Goal: Task Accomplishment & Management: Use online tool/utility

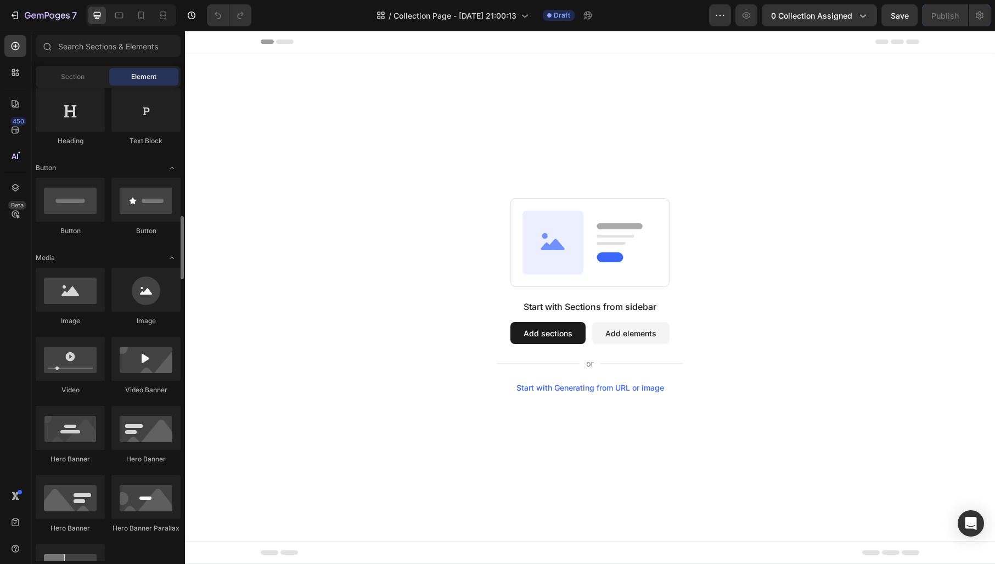
scroll to position [275, 0]
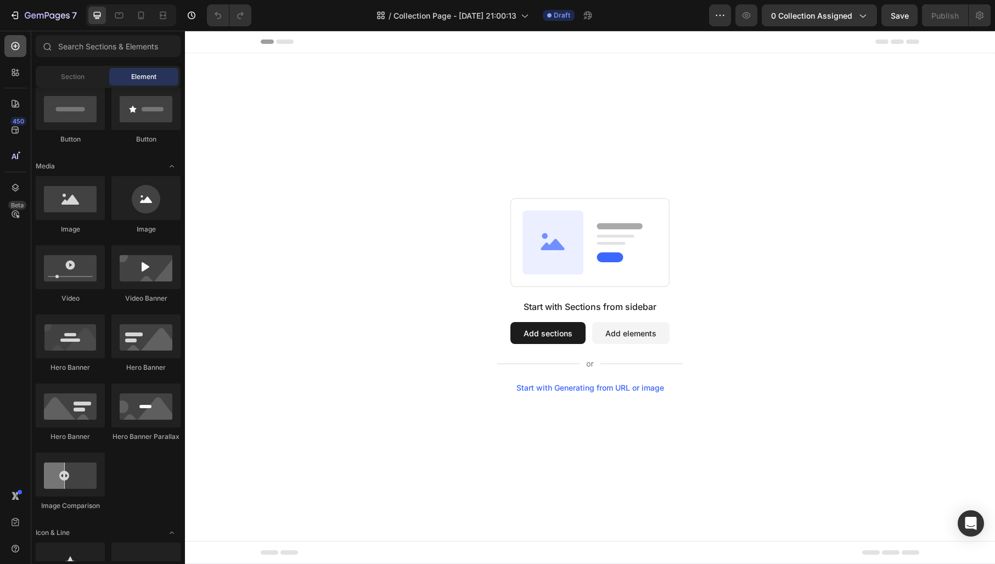
click at [14, 48] on icon at bounding box center [15, 46] width 11 height 11
click at [82, 82] on span "Section" at bounding box center [73, 77] width 24 height 10
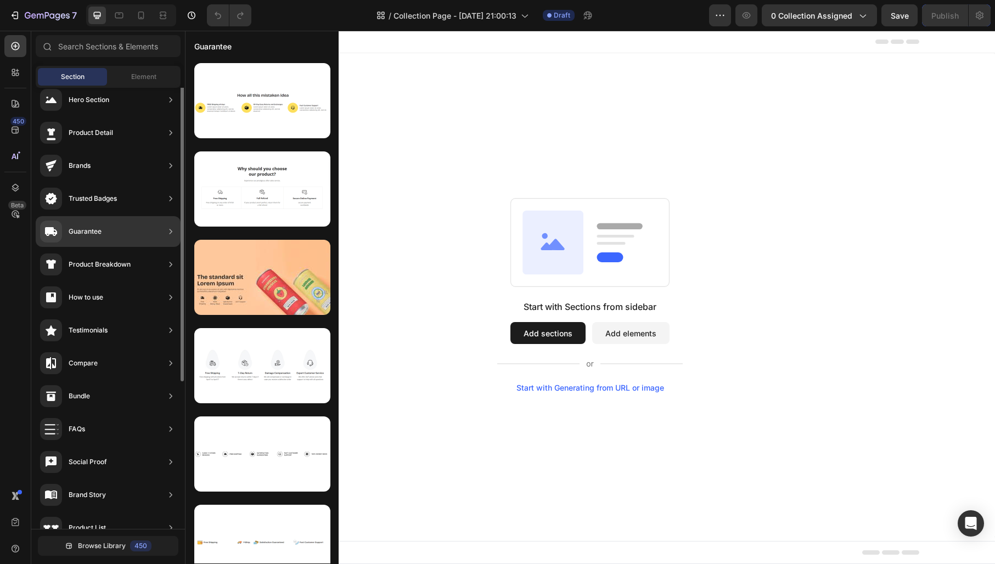
scroll to position [0, 0]
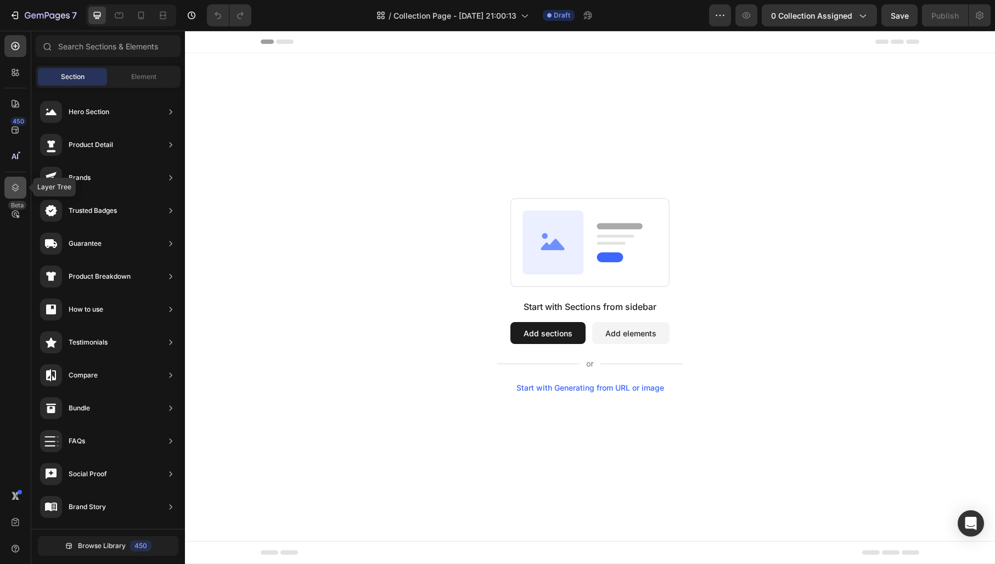
click at [15, 188] on icon at bounding box center [15, 187] width 11 height 11
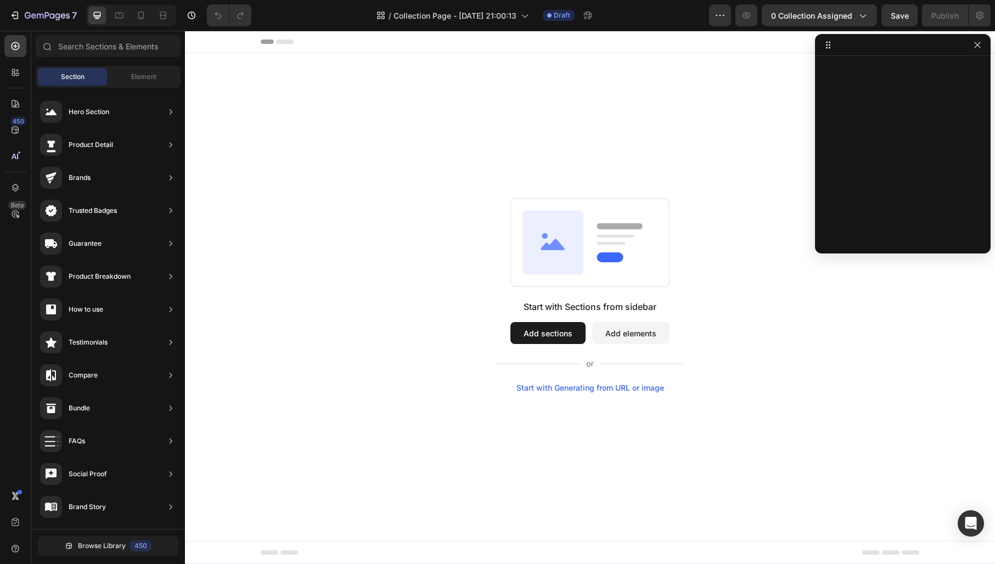
click at [207, 43] on span "Header" at bounding box center [218, 41] width 24 height 11
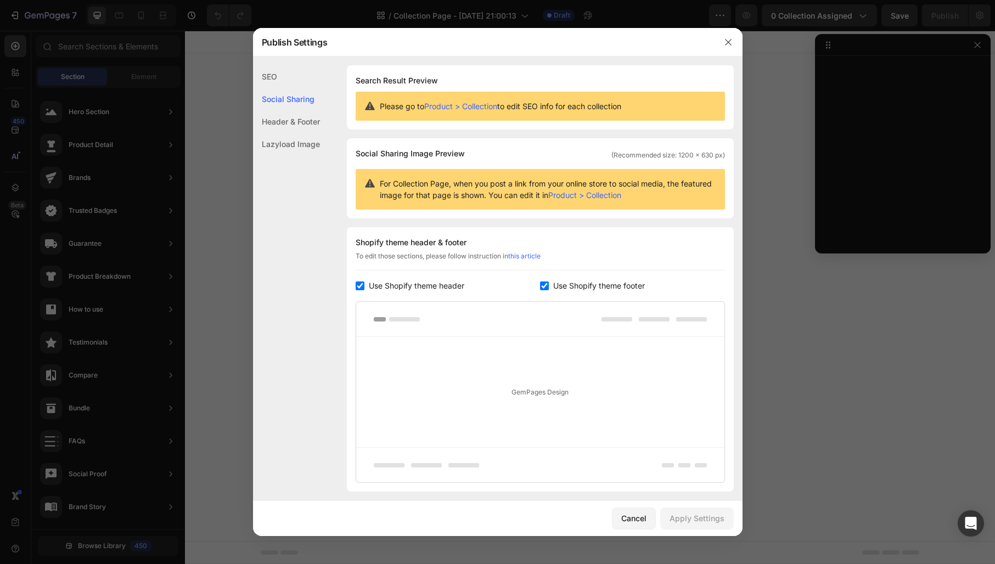
scroll to position [74, 0]
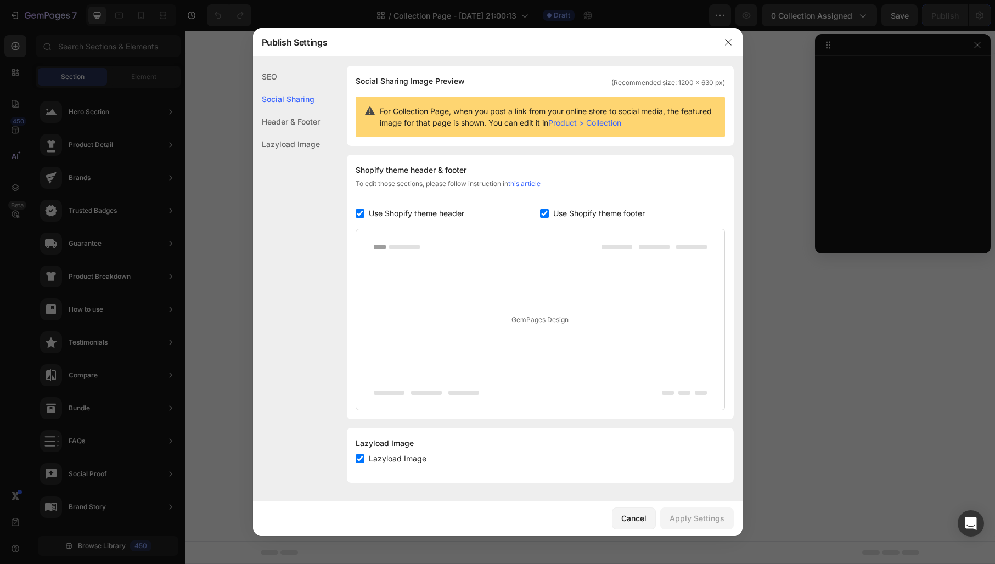
click at [311, 124] on div "Header & Footer" at bounding box center [286, 121] width 67 height 23
click at [538, 183] on link "this article" at bounding box center [524, 183] width 32 height 8
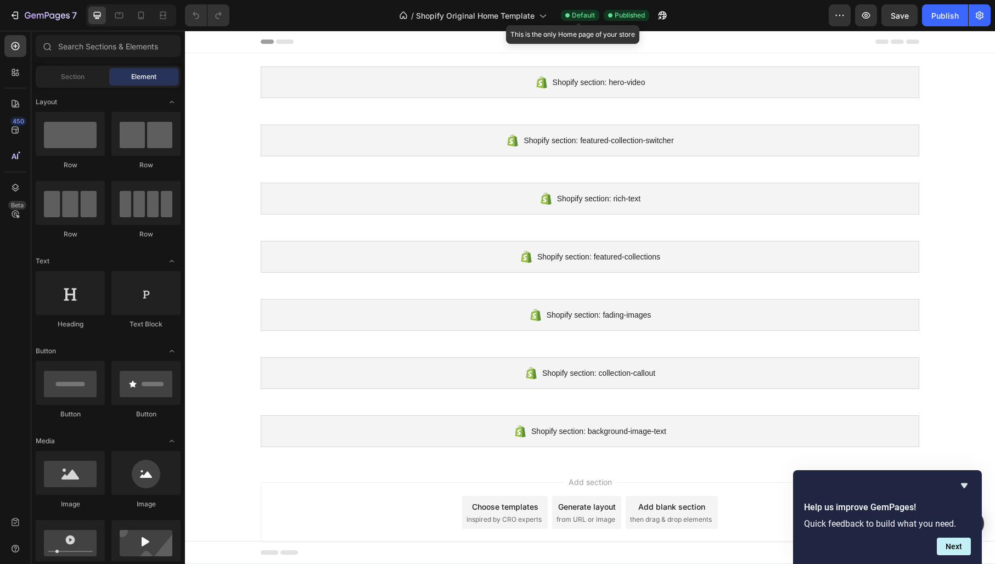
click at [584, 14] on span "Default" at bounding box center [583, 15] width 23 height 10
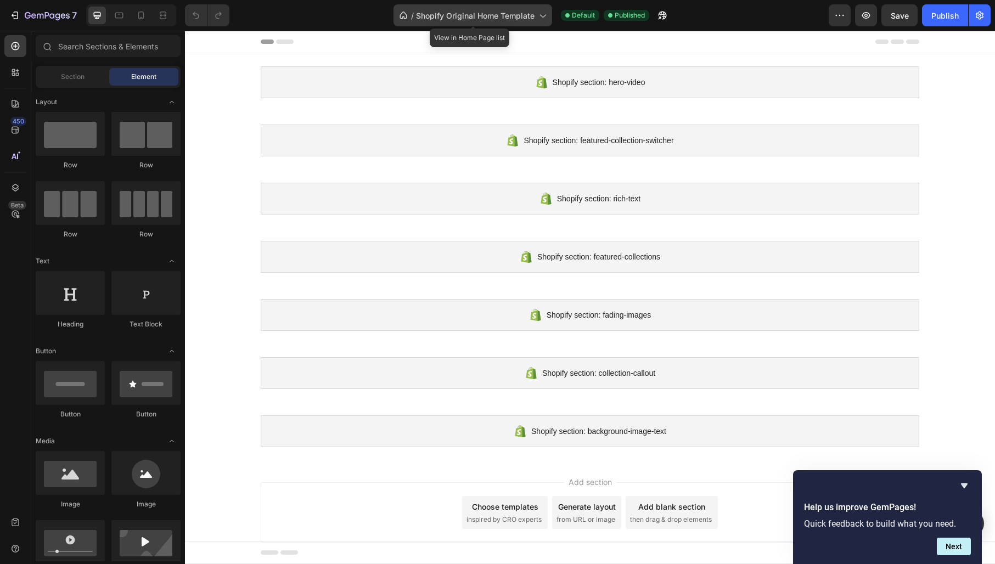
click at [458, 11] on span "Shopify Original Home Template" at bounding box center [475, 16] width 119 height 12
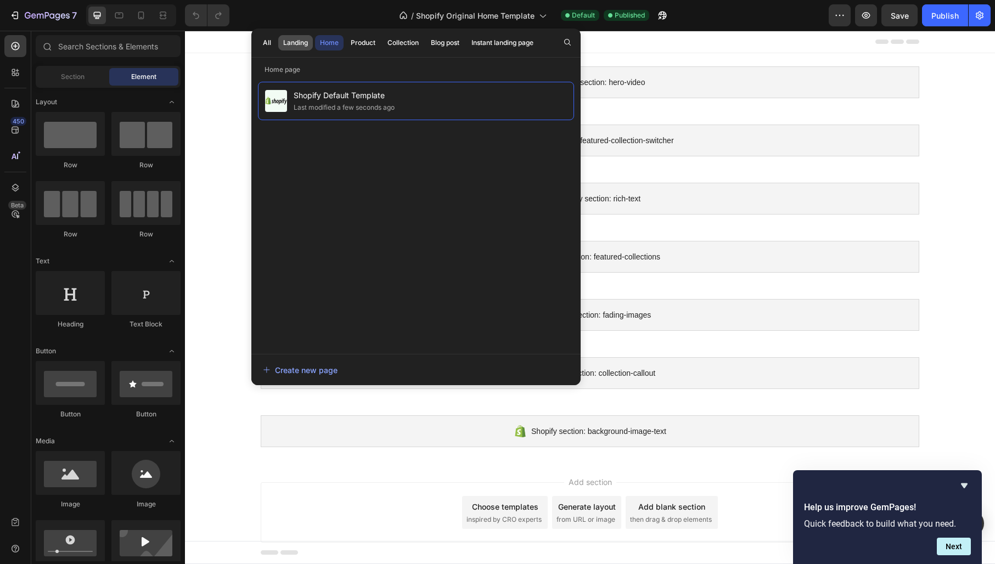
click at [299, 42] on div "Landing" at bounding box center [295, 43] width 25 height 10
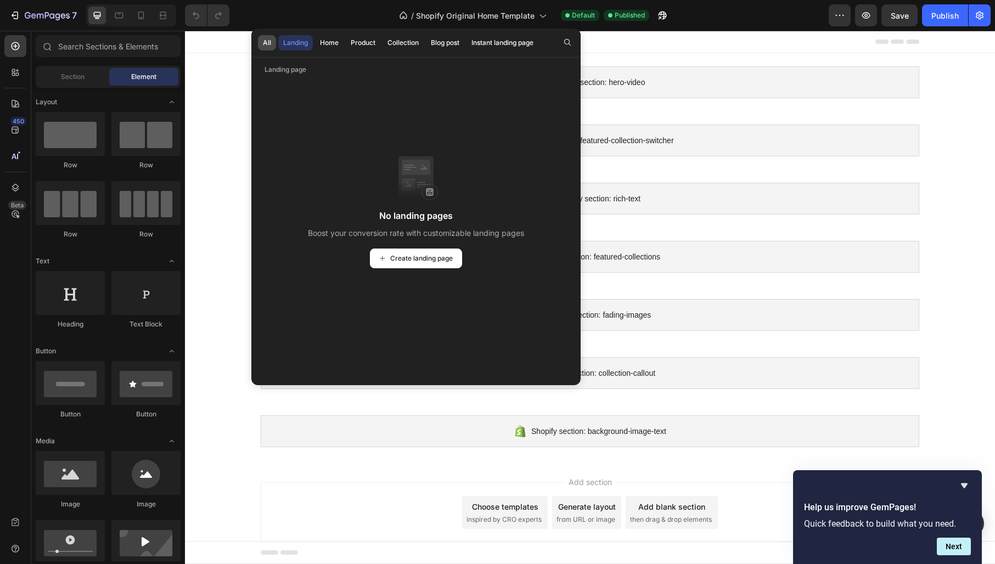
click at [269, 42] on div "All" at bounding box center [267, 43] width 8 height 10
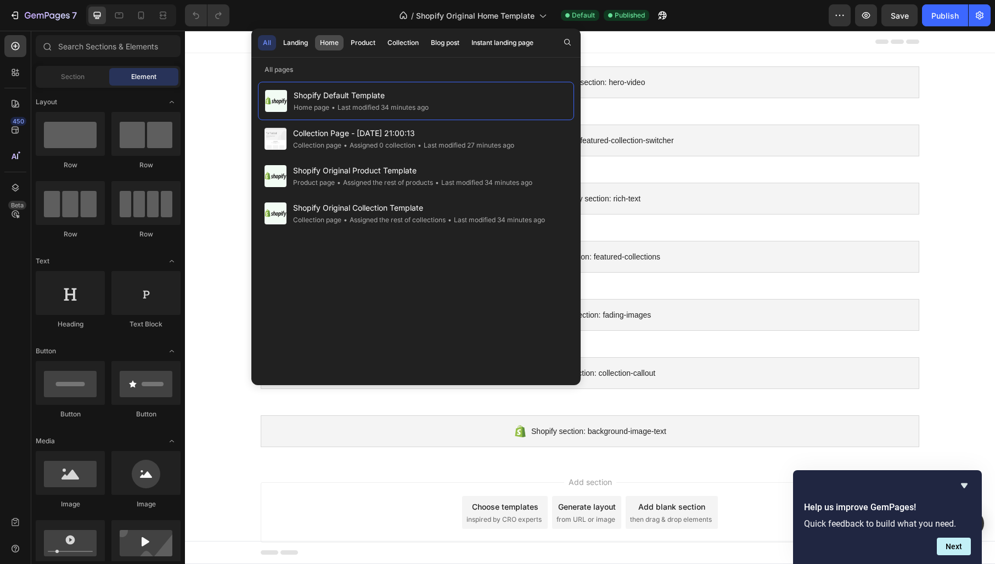
click at [334, 40] on div "Home" at bounding box center [329, 43] width 19 height 10
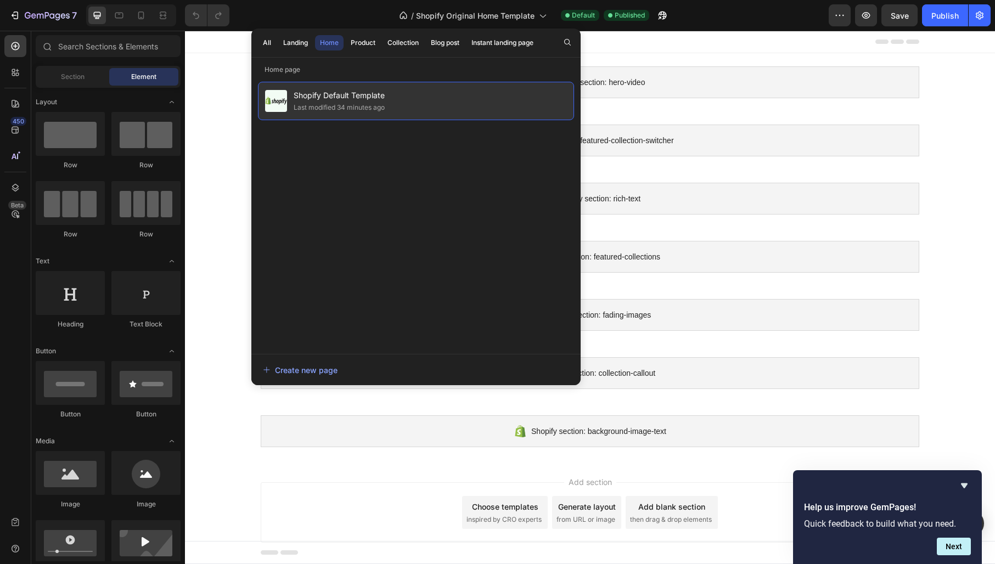
click at [375, 97] on span "Shopify Default Template" at bounding box center [339, 95] width 91 height 13
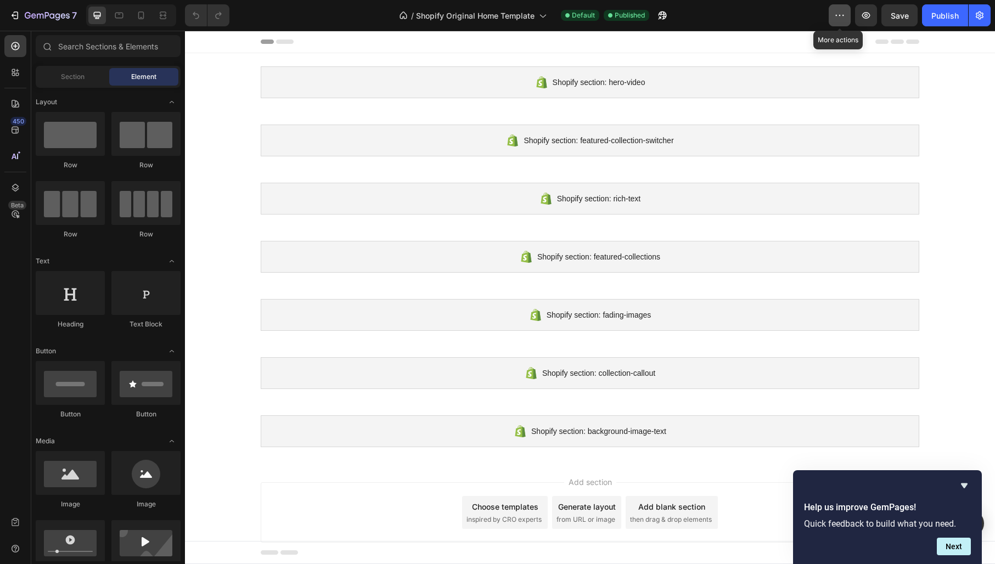
click at [844, 19] on icon "button" at bounding box center [839, 15] width 11 height 11
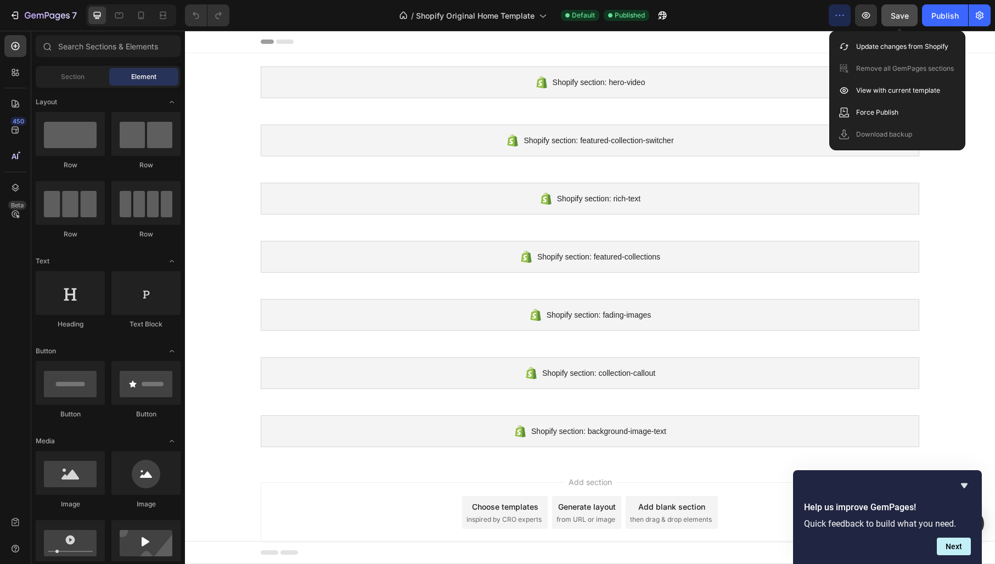
click at [900, 18] on span "Save" at bounding box center [900, 15] width 18 height 9
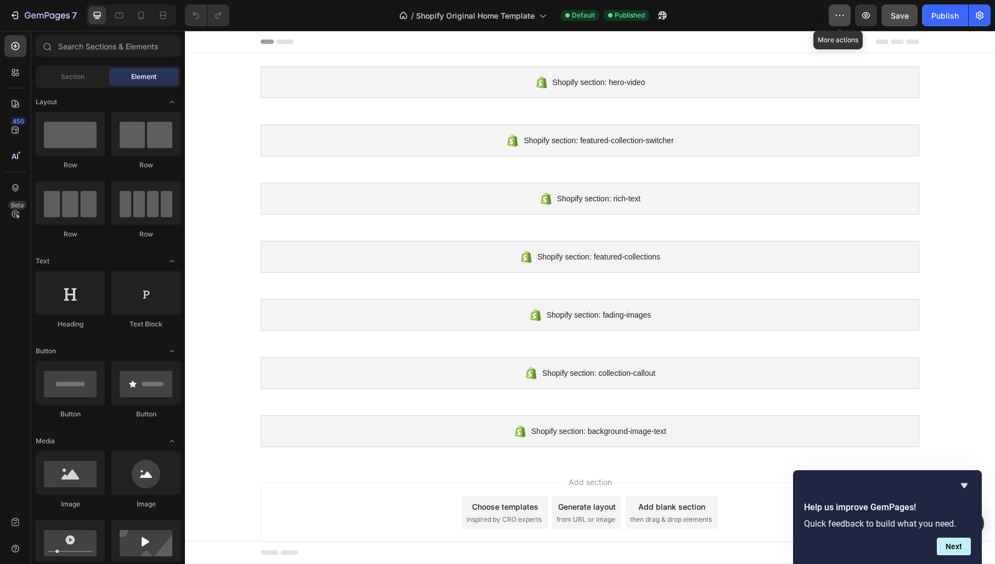
click at [846, 19] on button "button" at bounding box center [840, 15] width 22 height 22
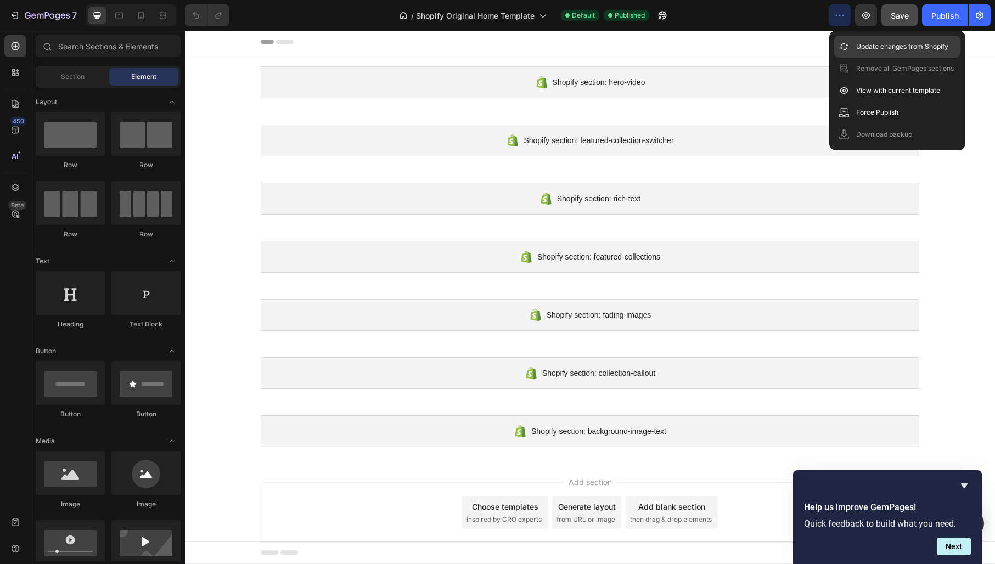
click at [863, 43] on p "Update changes from Shopify" at bounding box center [902, 46] width 92 height 11
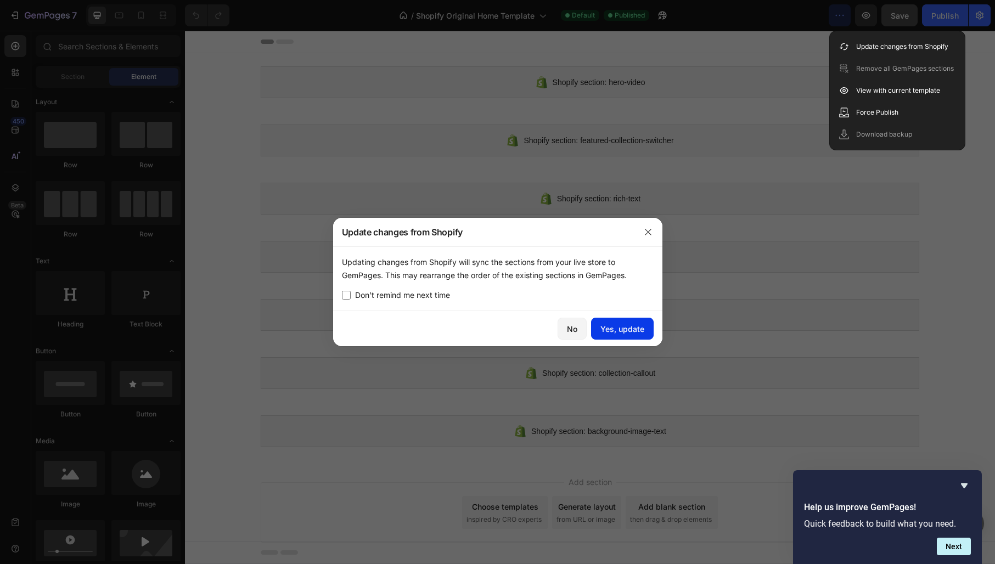
click at [615, 326] on div "Yes, update" at bounding box center [622, 329] width 44 height 12
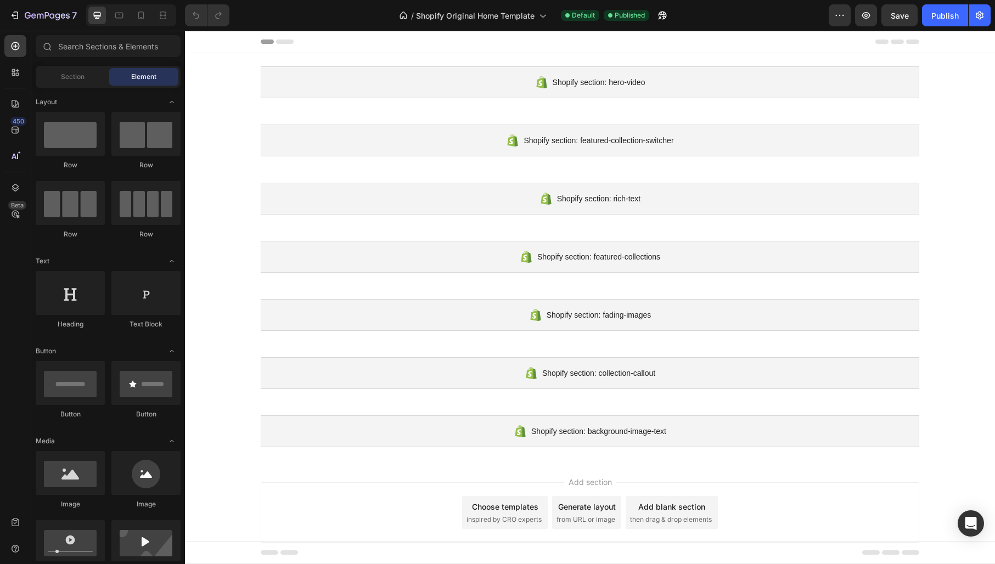
click at [902, 42] on icon at bounding box center [897, 42] width 44 height 4
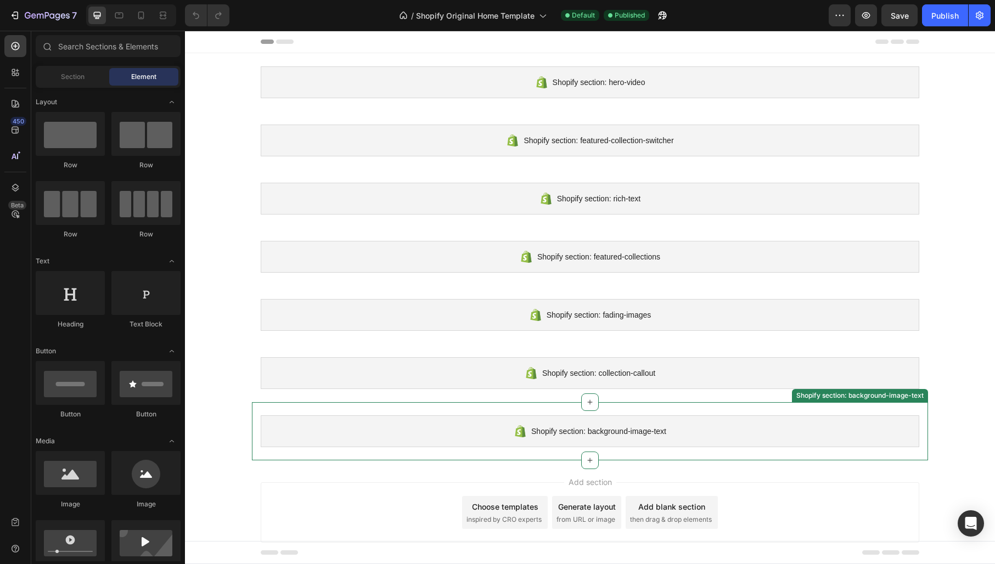
click at [543, 437] on span "Shopify section: background-image-text" at bounding box center [598, 431] width 135 height 13
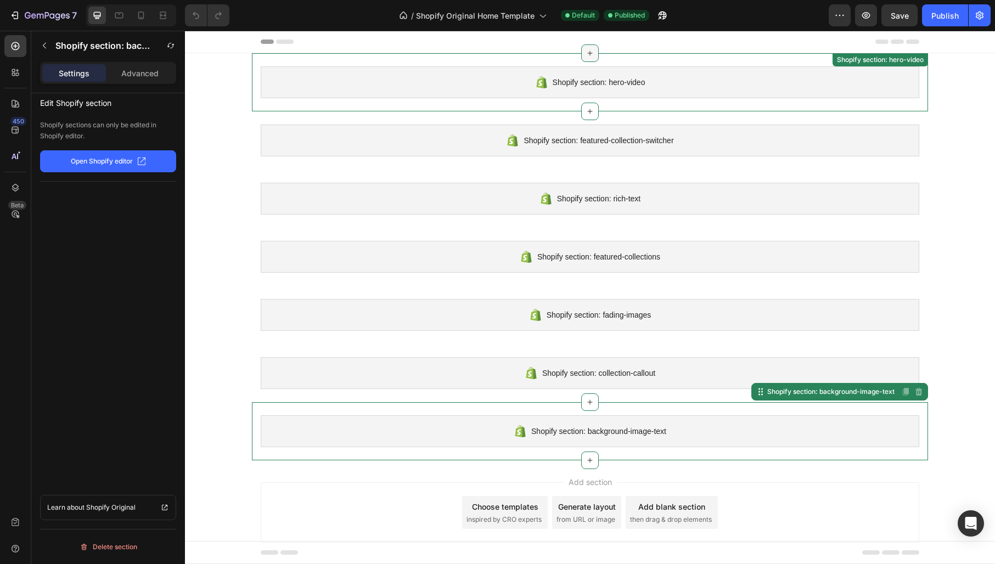
click at [591, 54] on div at bounding box center [590, 53] width 18 height 18
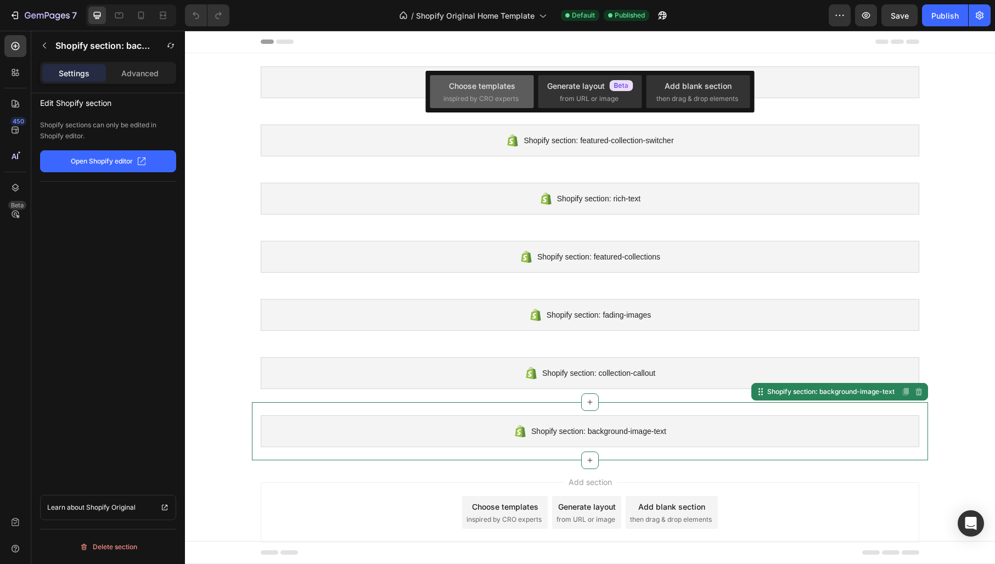
click at [443, 94] on span "inspired by CRO experts" at bounding box center [480, 99] width 75 height 10
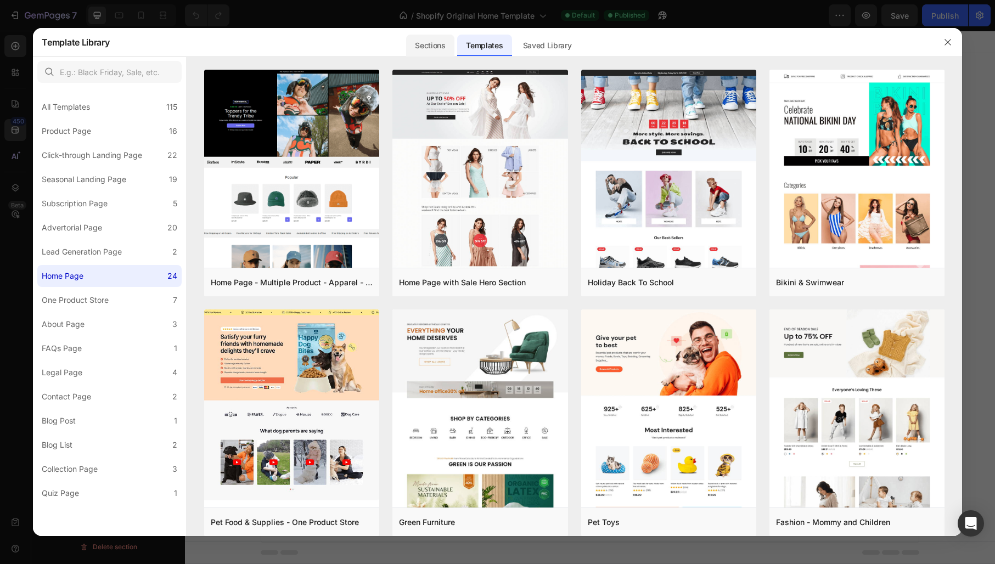
click at [429, 45] on div "Sections" at bounding box center [430, 46] width 48 height 22
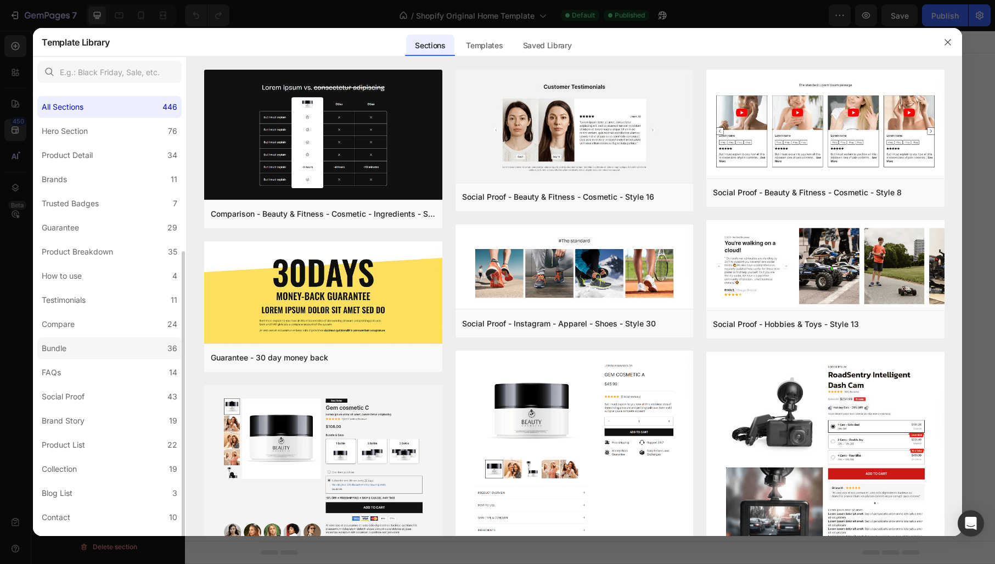
scroll to position [89, 0]
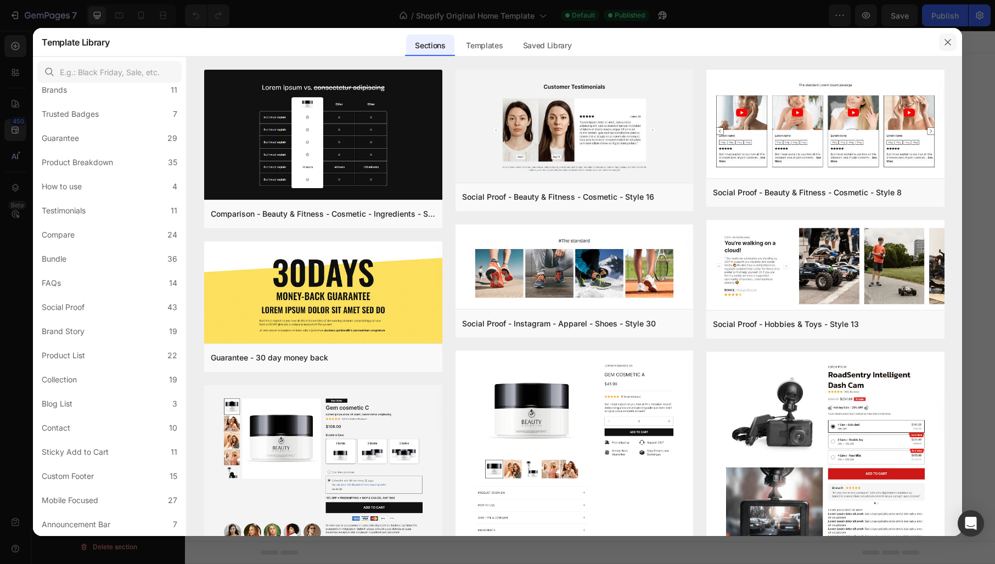
click at [950, 42] on icon "button" at bounding box center [947, 42] width 9 height 9
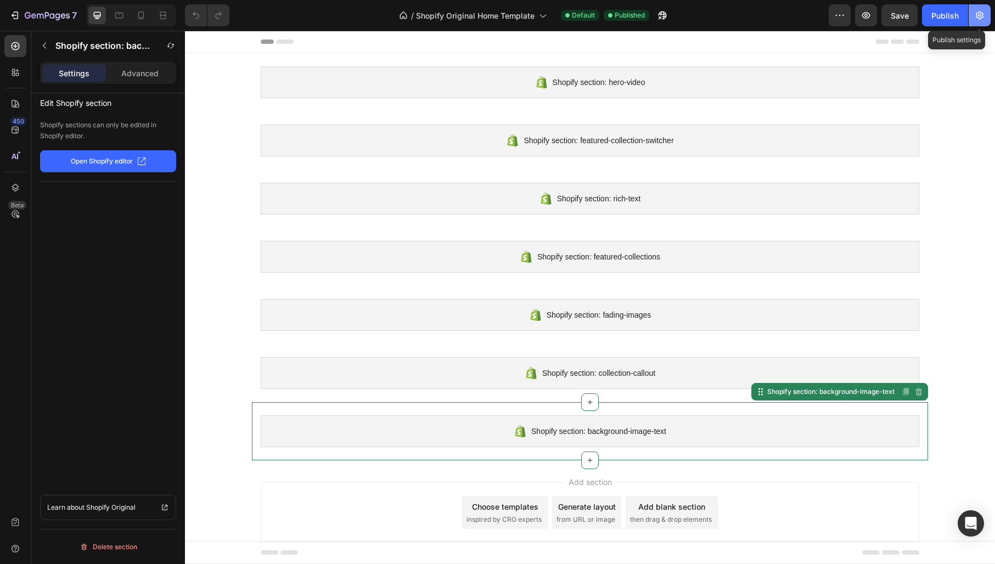
click at [978, 16] on icon "button" at bounding box center [979, 15] width 11 height 11
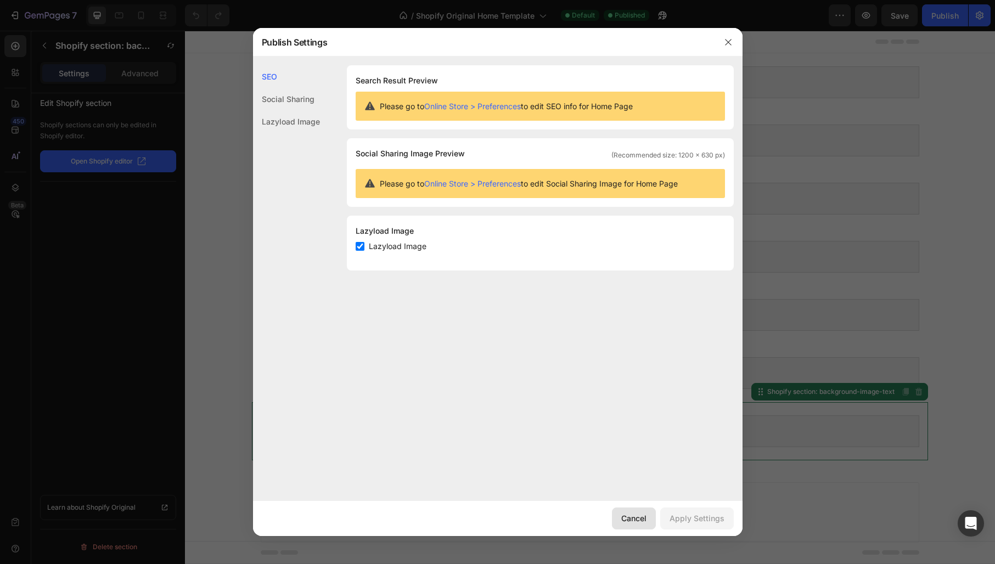
click at [642, 518] on div "Cancel" at bounding box center [633, 519] width 25 height 12
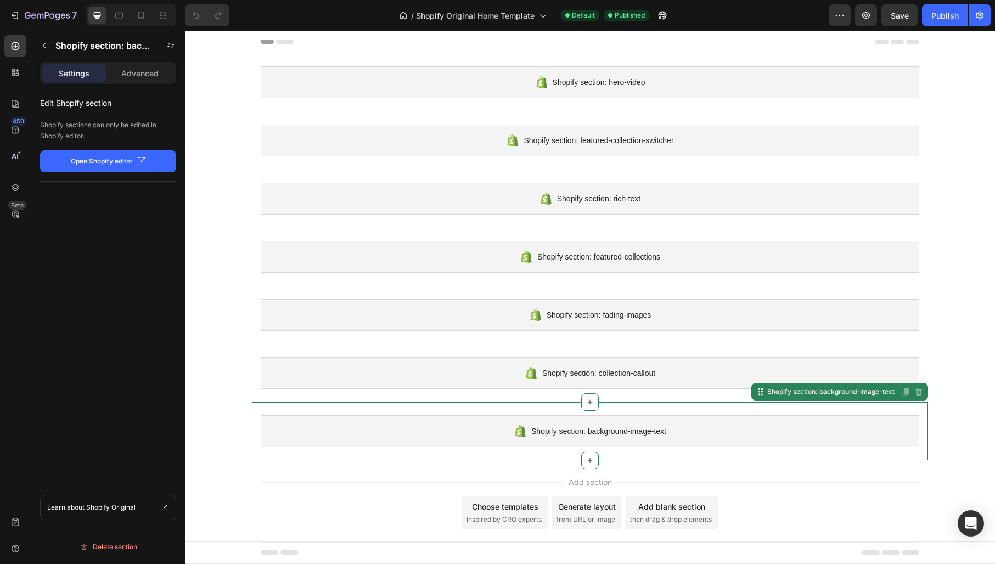
click at [98, 165] on p "Open Shopify editor" at bounding box center [102, 161] width 62 height 10
